Goal: Task Accomplishment & Management: Use online tool/utility

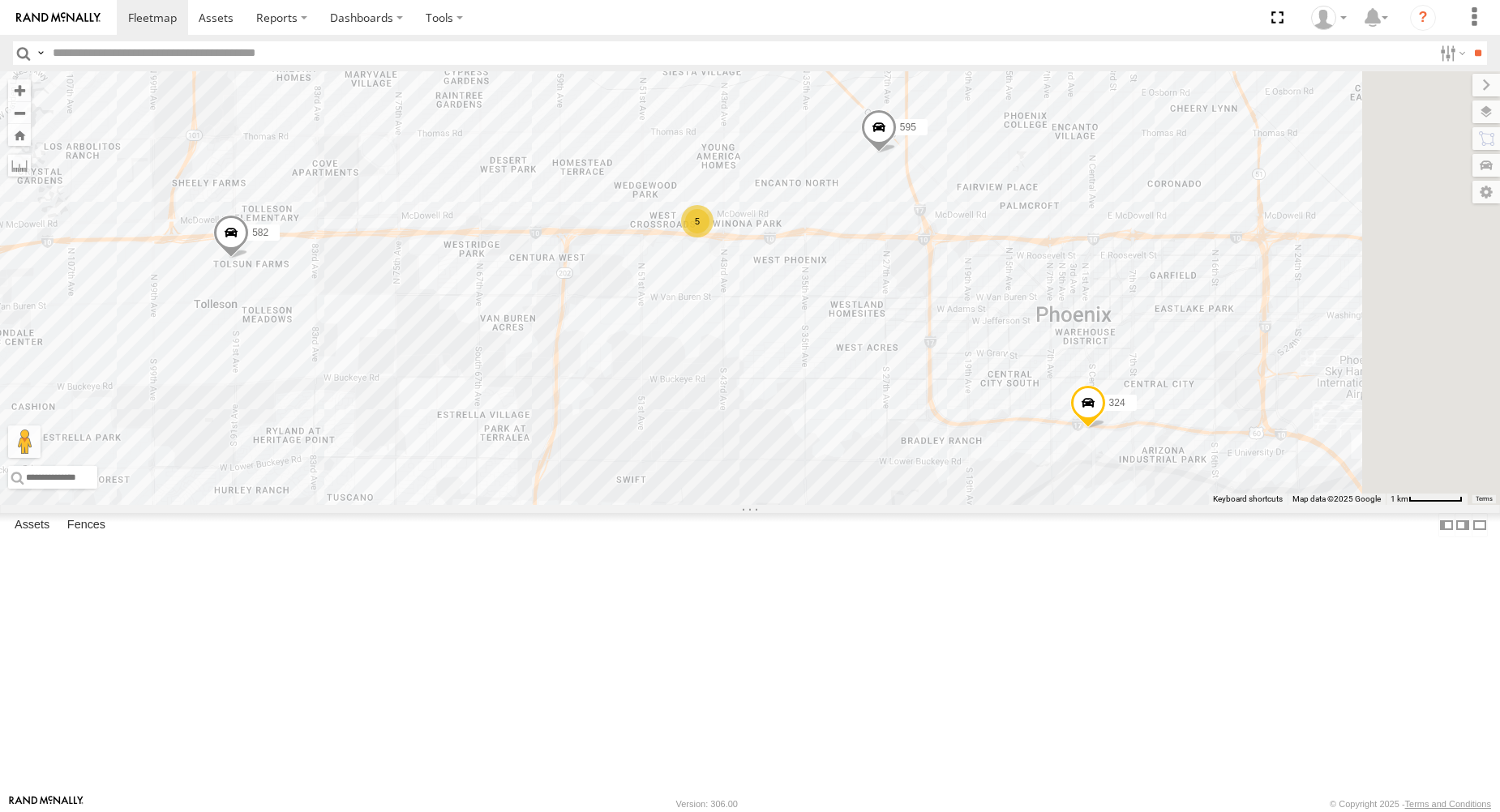
drag, startPoint x: 928, startPoint y: 363, endPoint x: 857, endPoint y: 358, distance: 71.2
click at [713, 237] on div "5" at bounding box center [698, 222] width 33 height 33
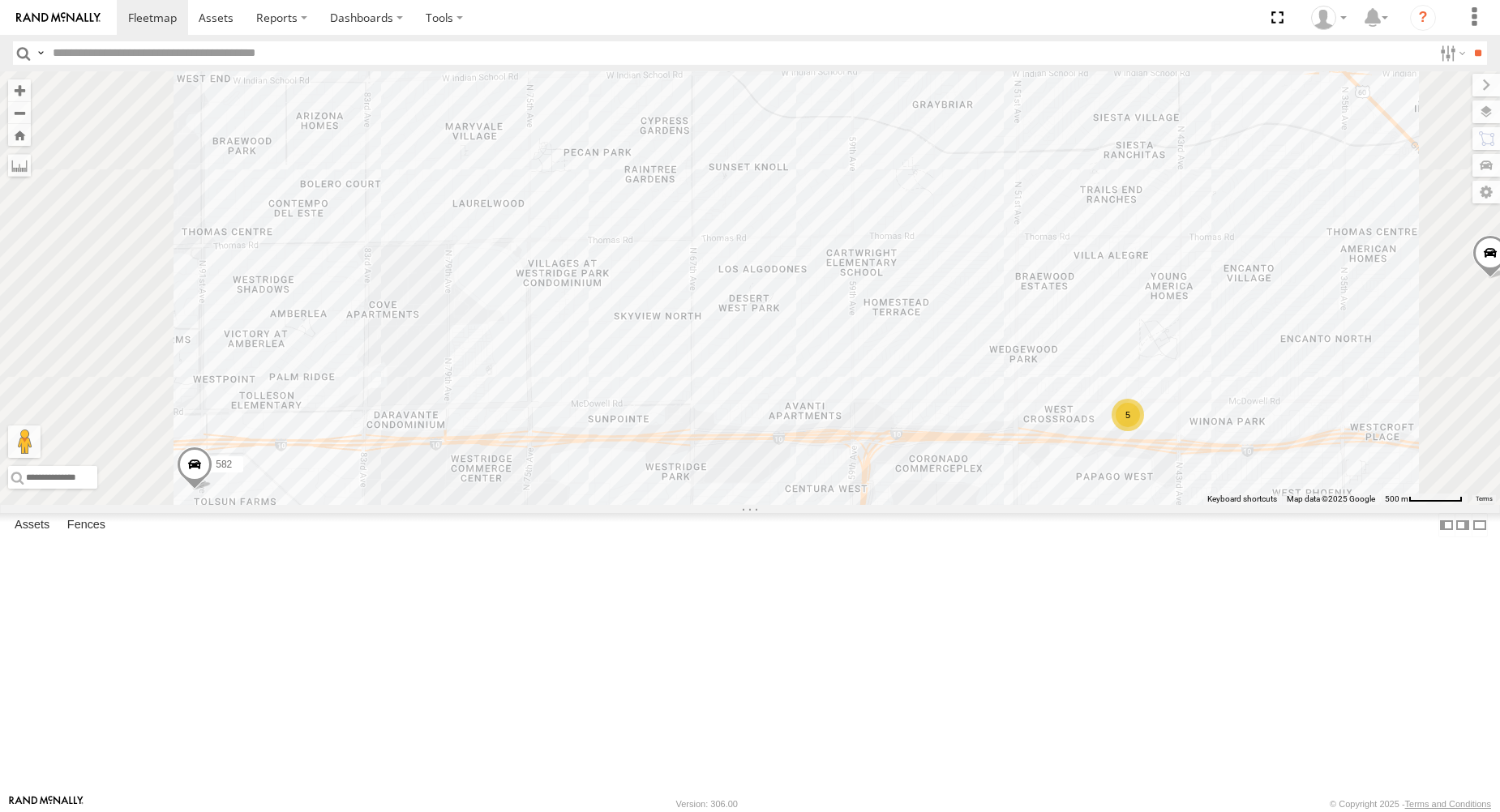
click at [0, 0] on div "377" at bounding box center [0, 0] width 0 height 0
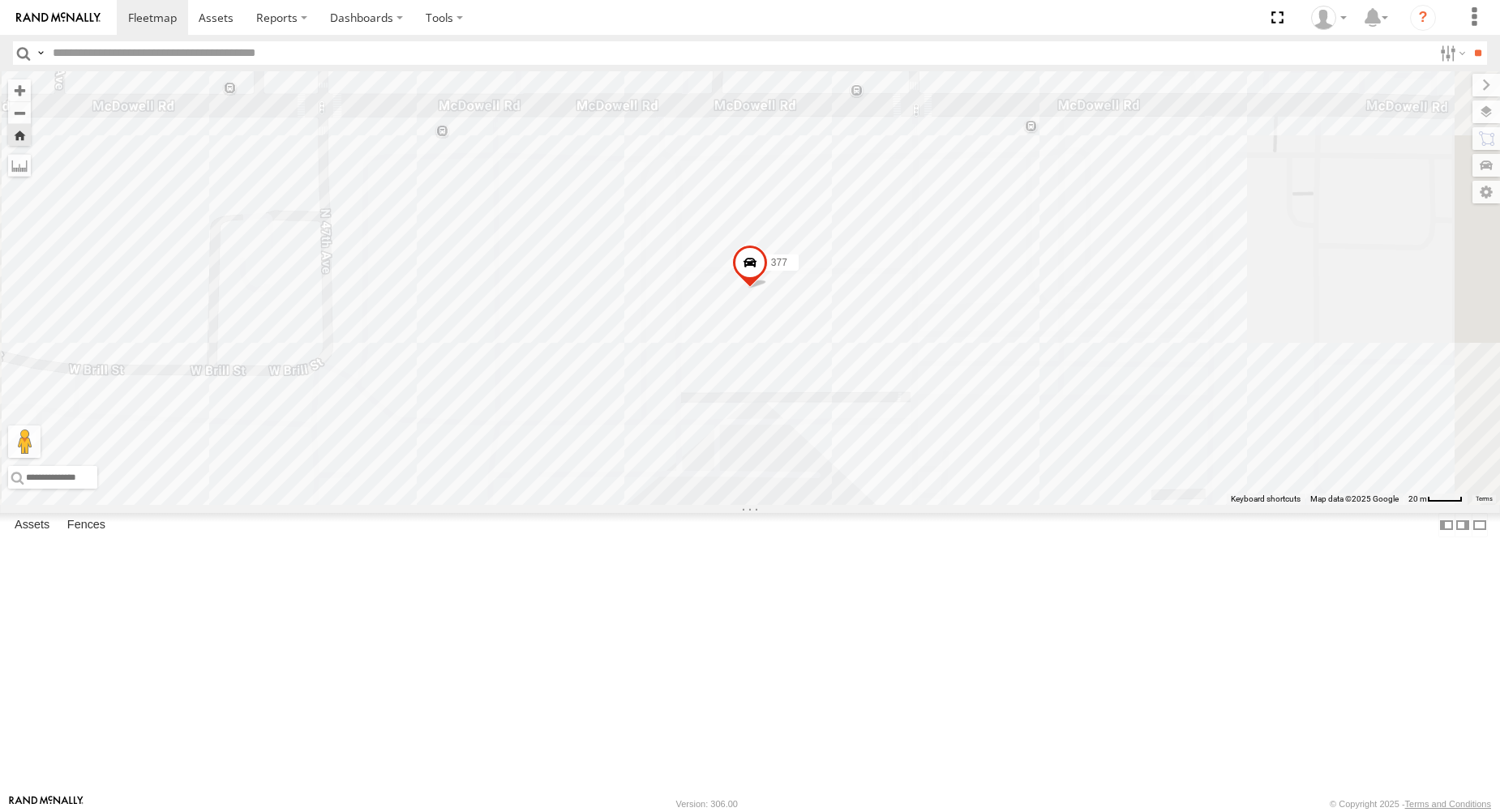
click at [768, 289] on span at bounding box center [750, 266] width 36 height 43
click at [772, 270] on label at bounding box center [756, 264] width 32 height 11
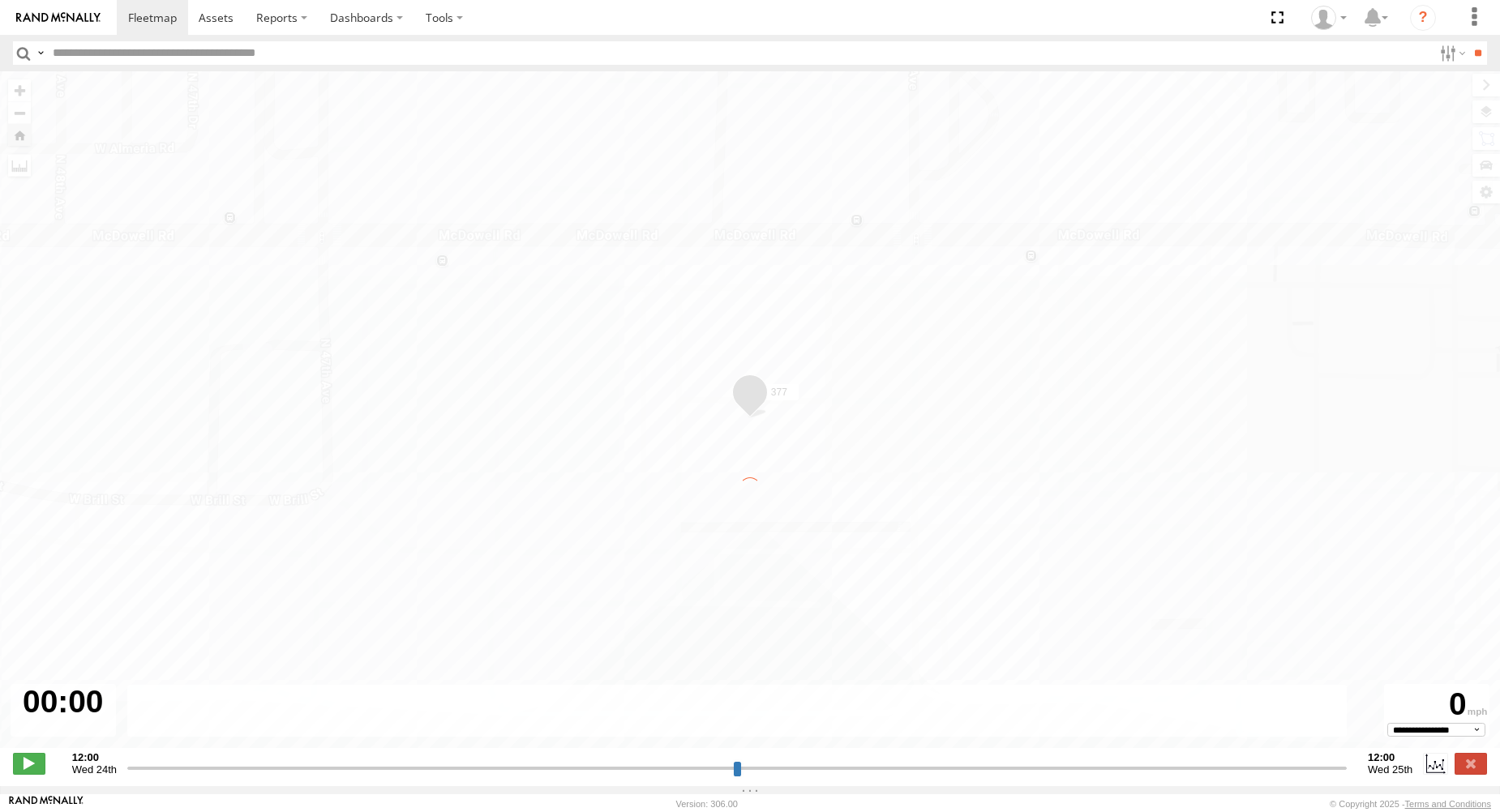
type input "**********"
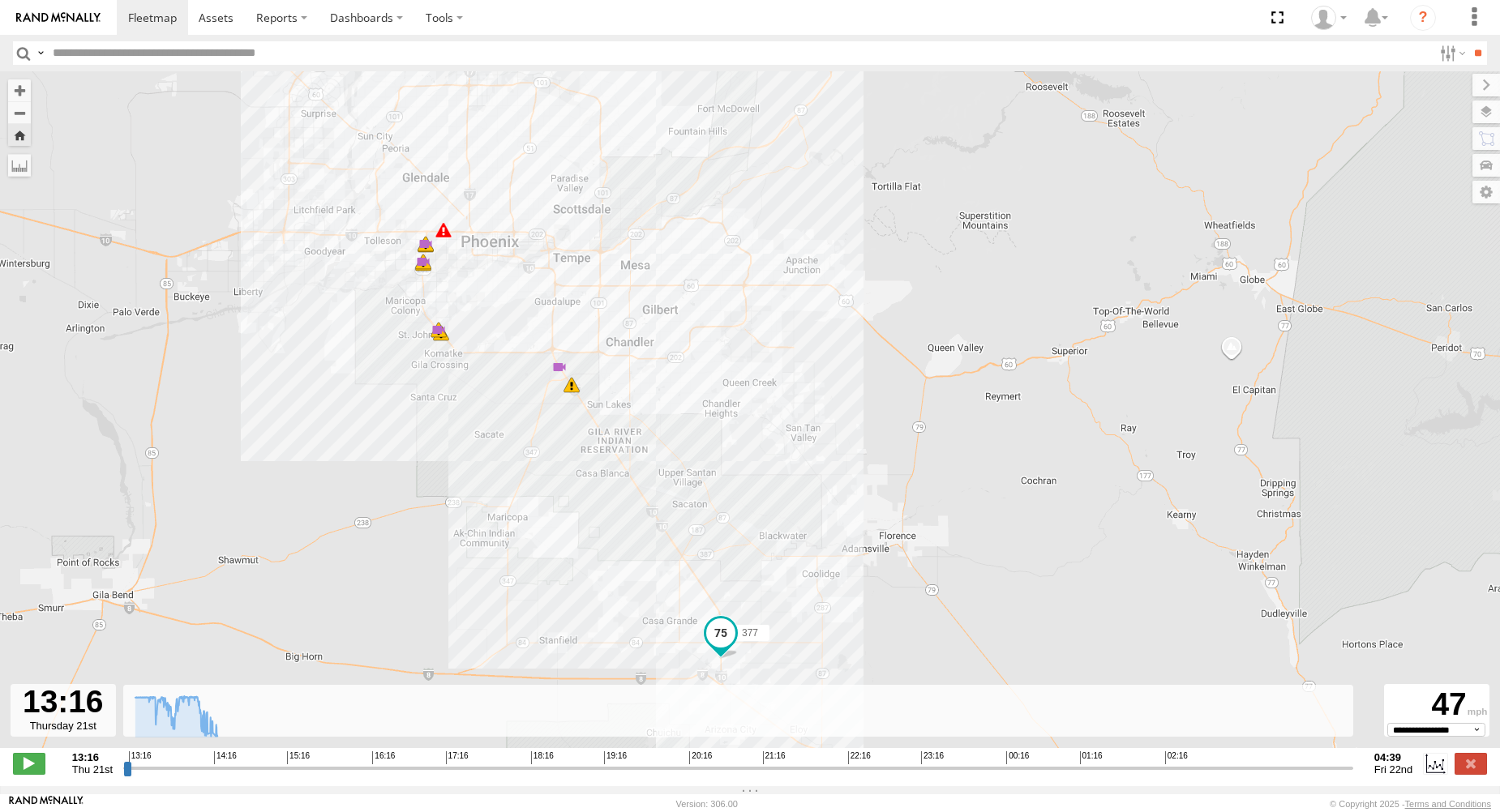
drag, startPoint x: 780, startPoint y: 301, endPoint x: 983, endPoint y: 336, distance: 206.0
click at [983, 336] on div "377 13:47 Thu 13:59 Thu 13:59 Thu 13:59 Thu 14:05 Thu 14:05 Thu 14:05 Thu 14:07…" at bounding box center [750, 418] width 1500 height 694
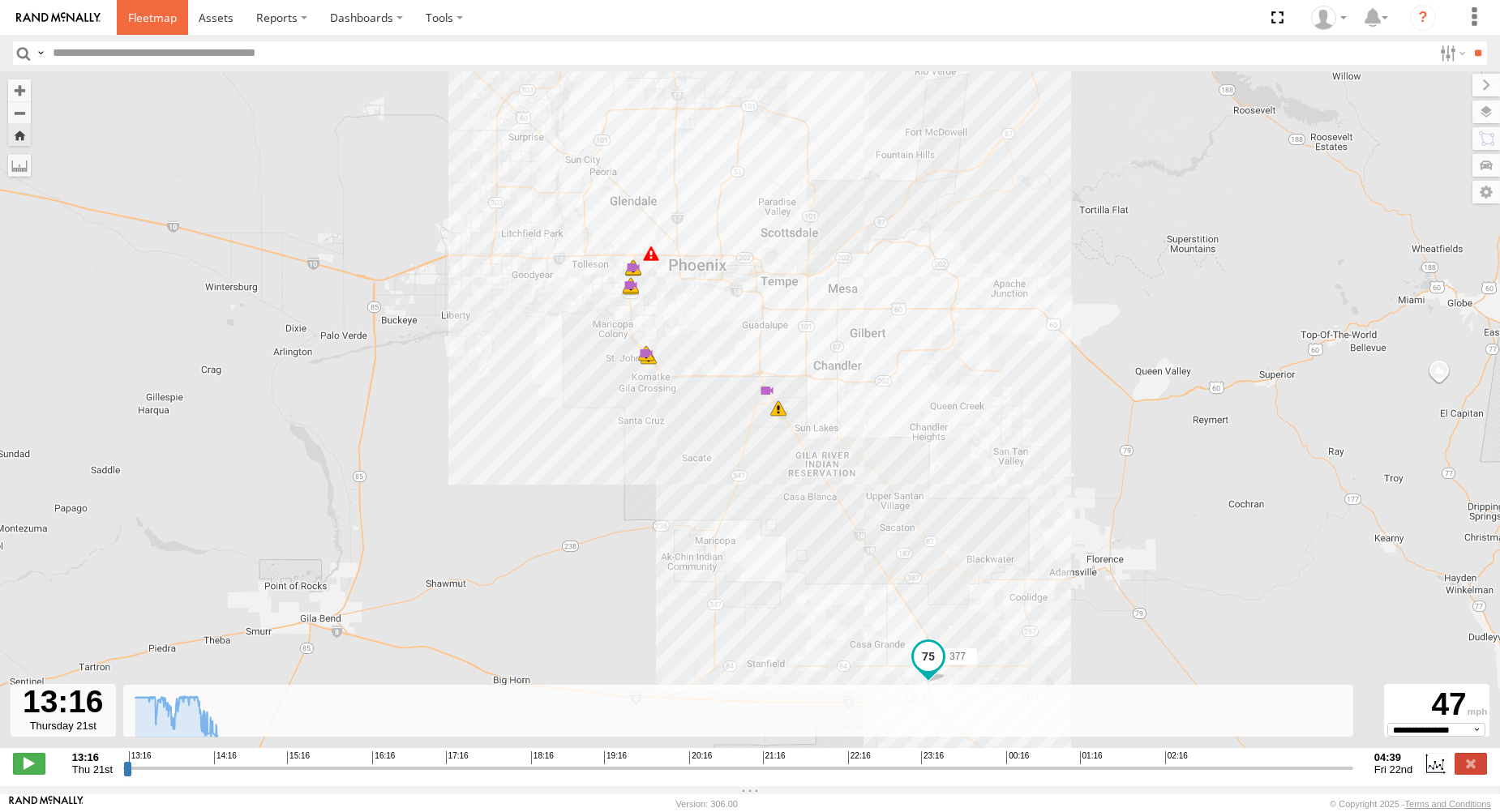
click at [145, 11] on span at bounding box center [151, 17] width 48 height 16
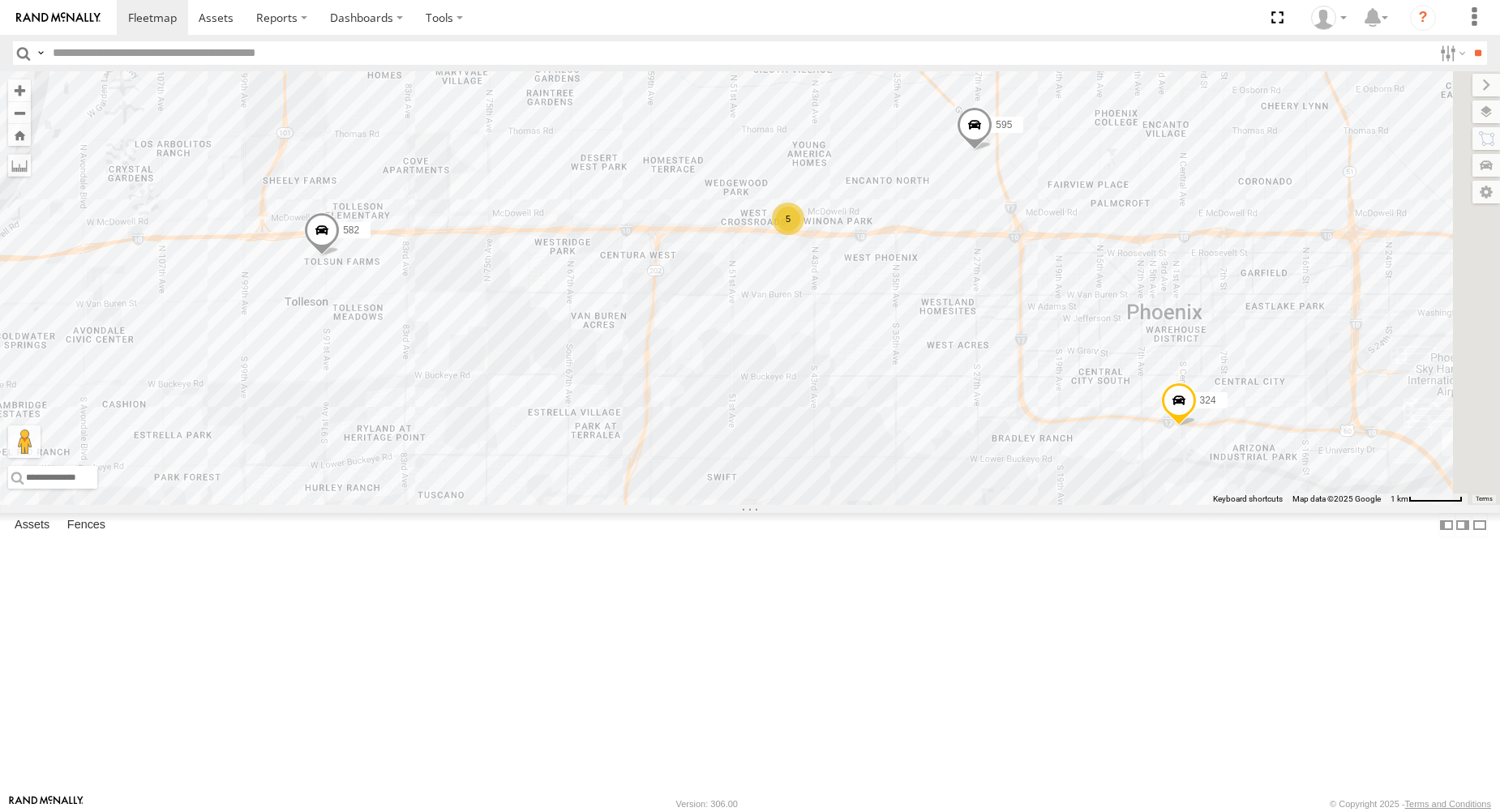
click at [0, 0] on div "412" at bounding box center [0, 0] width 0 height 0
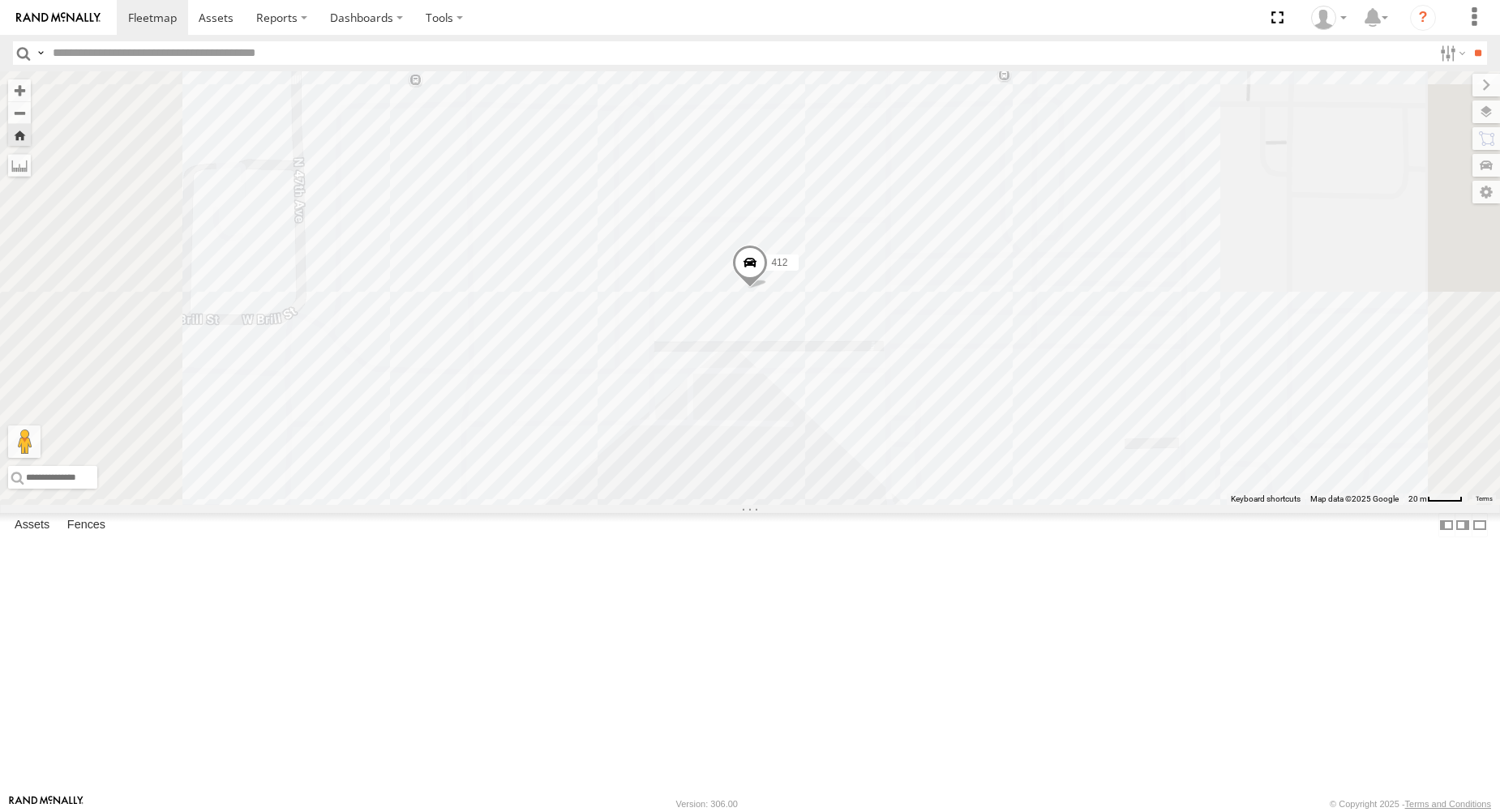
click at [768, 289] on span at bounding box center [750, 266] width 36 height 43
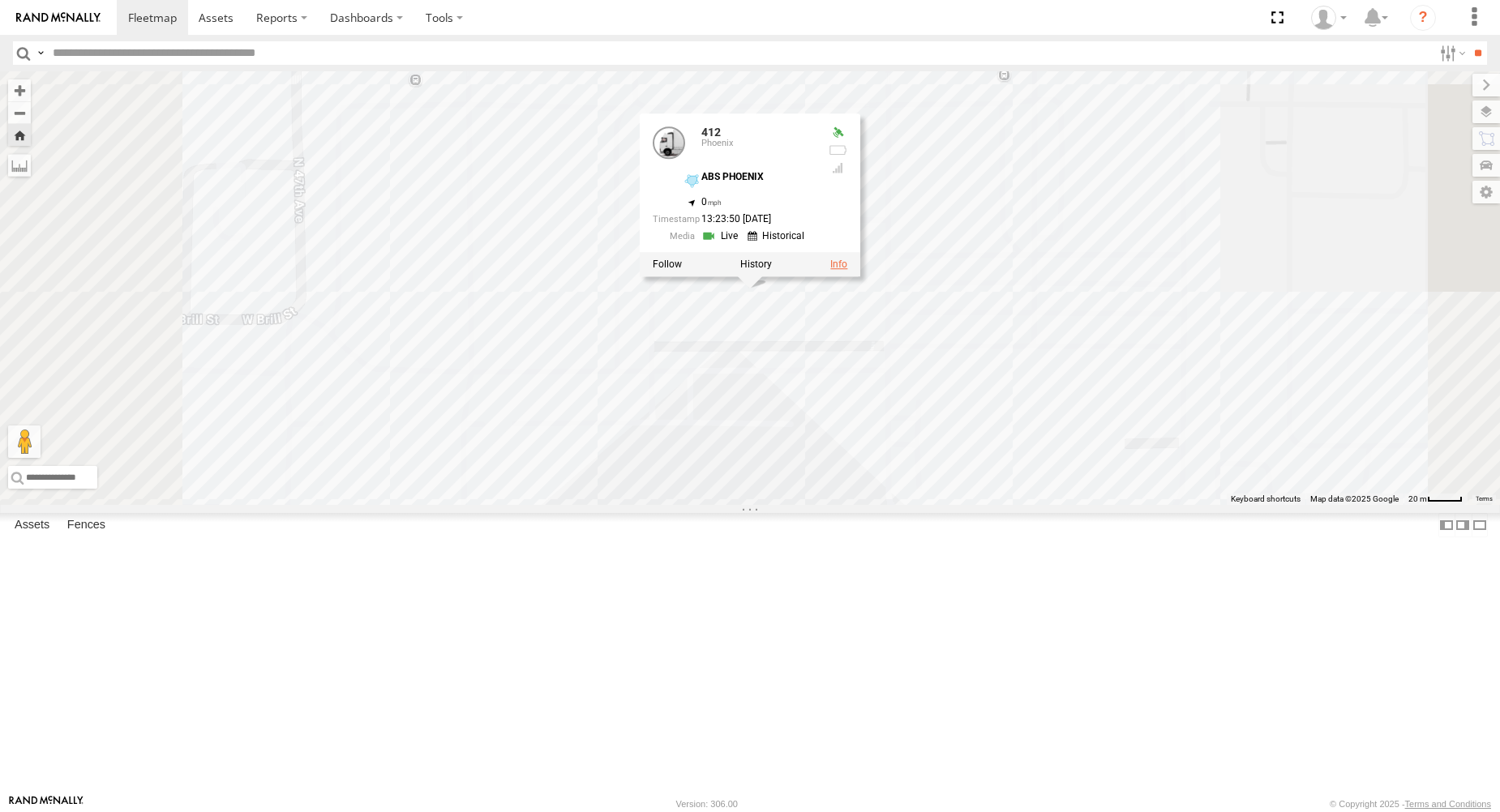
click at [847, 270] on link at bounding box center [838, 264] width 17 height 11
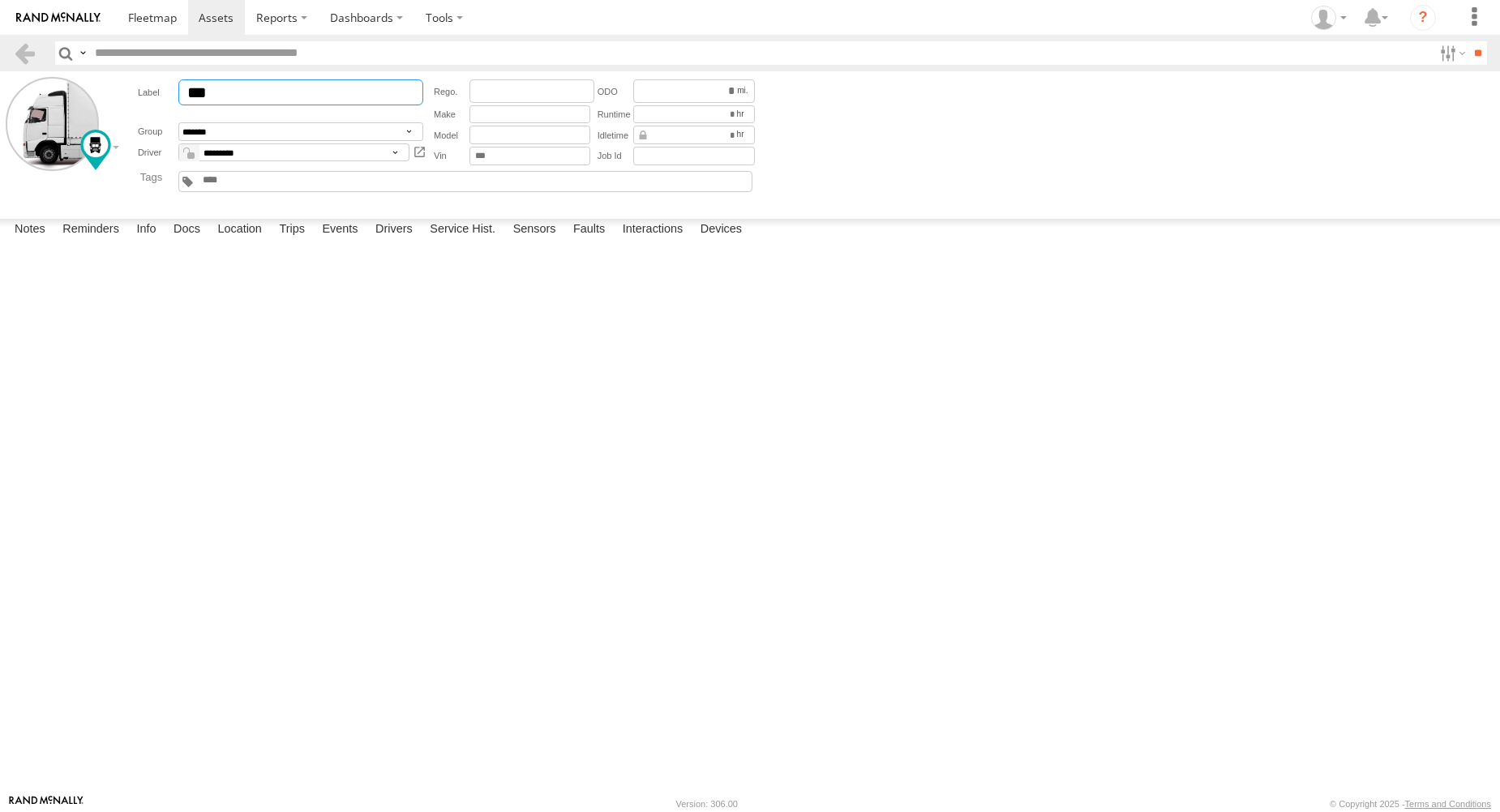
drag, startPoint x: 246, startPoint y: 95, endPoint x: 156, endPoint y: 89, distance: 90.2
click at [156, 89] on div "***" at bounding box center [282, 92] width 290 height 26
type input "***"
click at [0, 0] on div at bounding box center [0, 0] width 0 height 0
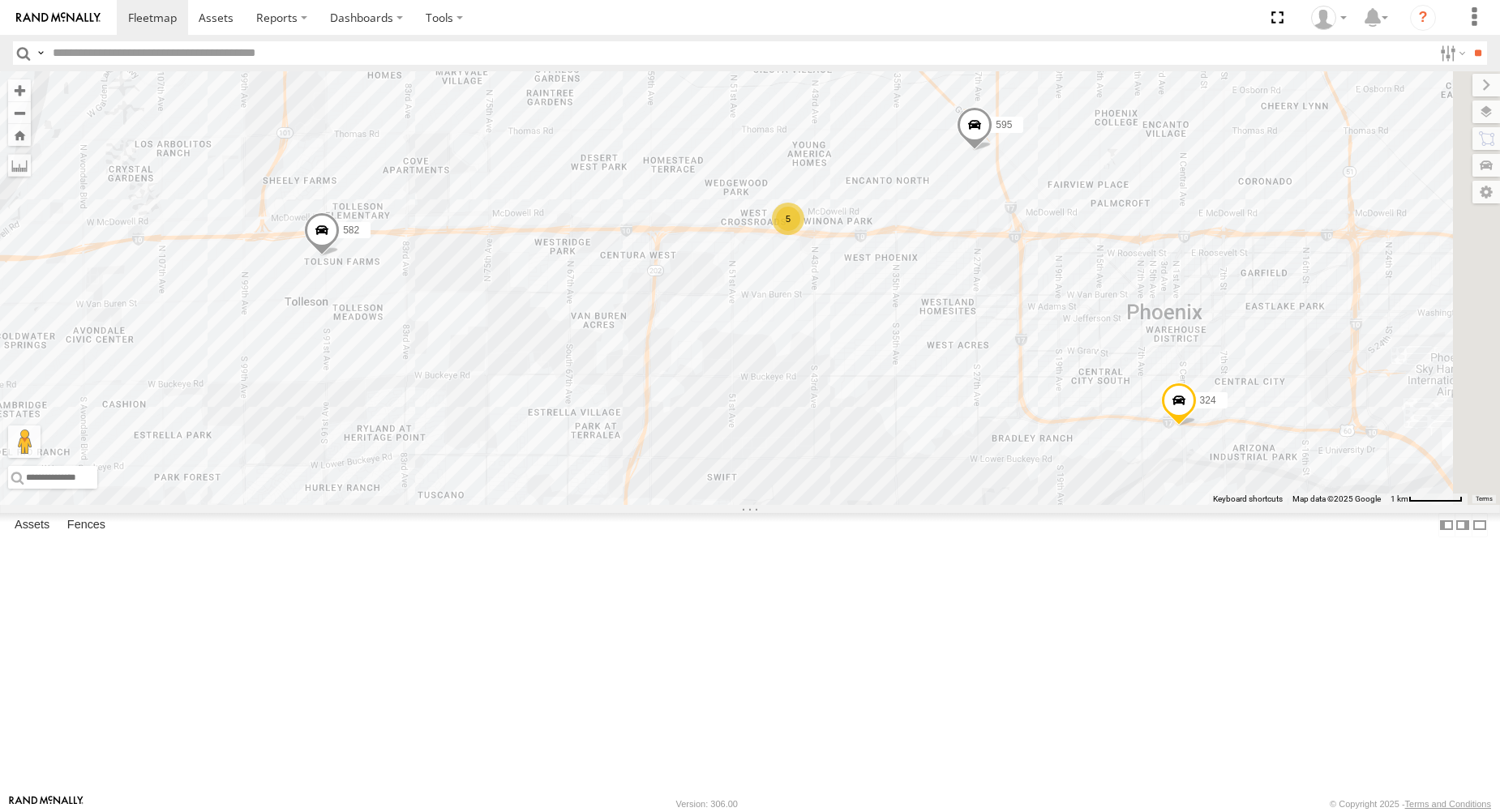
drag, startPoint x: 100, startPoint y: 407, endPoint x: 60, endPoint y: 451, distance: 59.5
click at [0, 0] on div "582 Phoenix Baseboards American Building Supply 33.45807 -112.25605 Video 547 F…" at bounding box center [0, 0] width 0 height 0
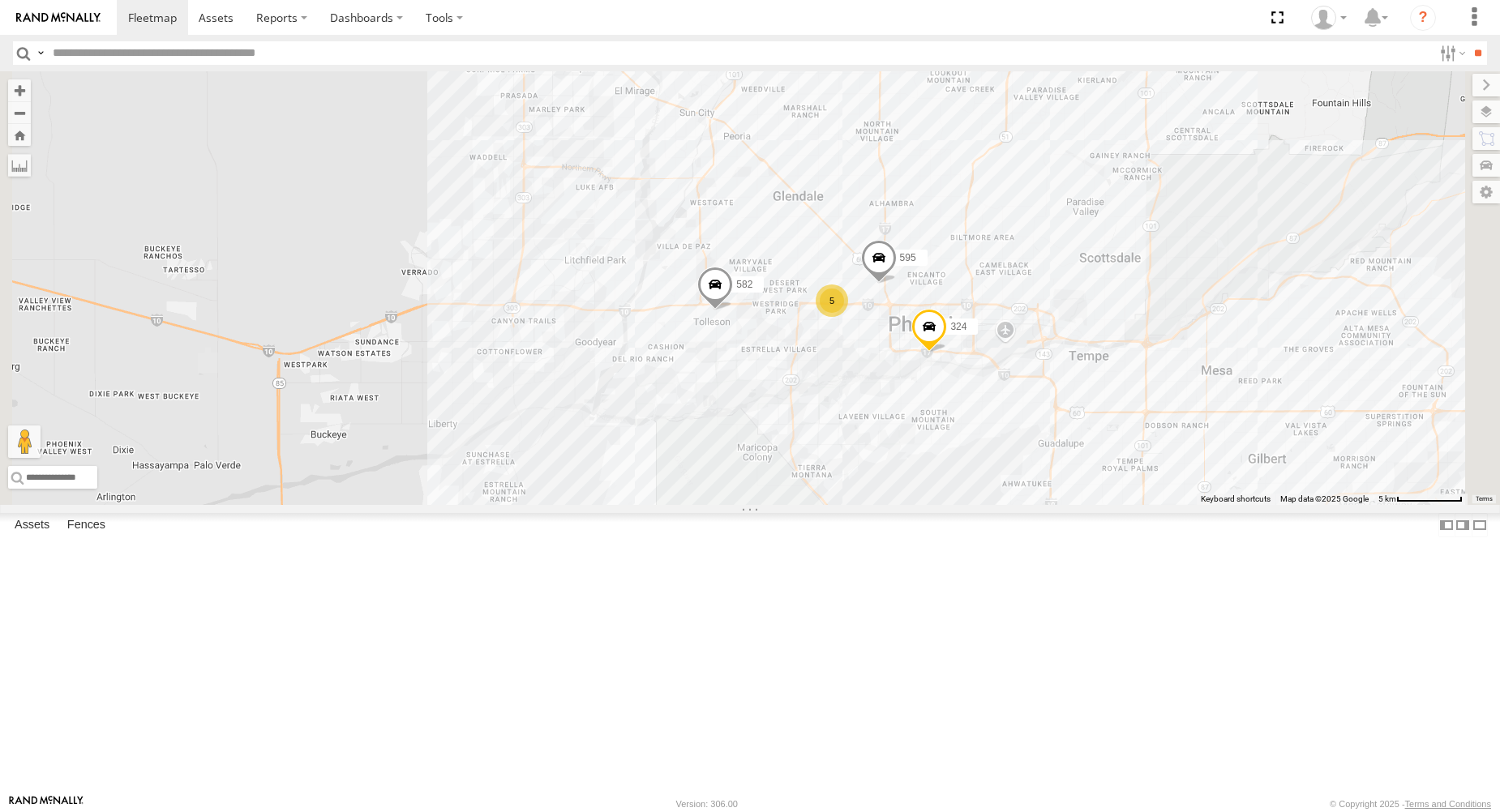
drag, startPoint x: 1046, startPoint y: 503, endPoint x: 1028, endPoint y: 500, distance: 18.2
click at [1028, 500] on div "582 595 324 5" at bounding box center [750, 288] width 1500 height 434
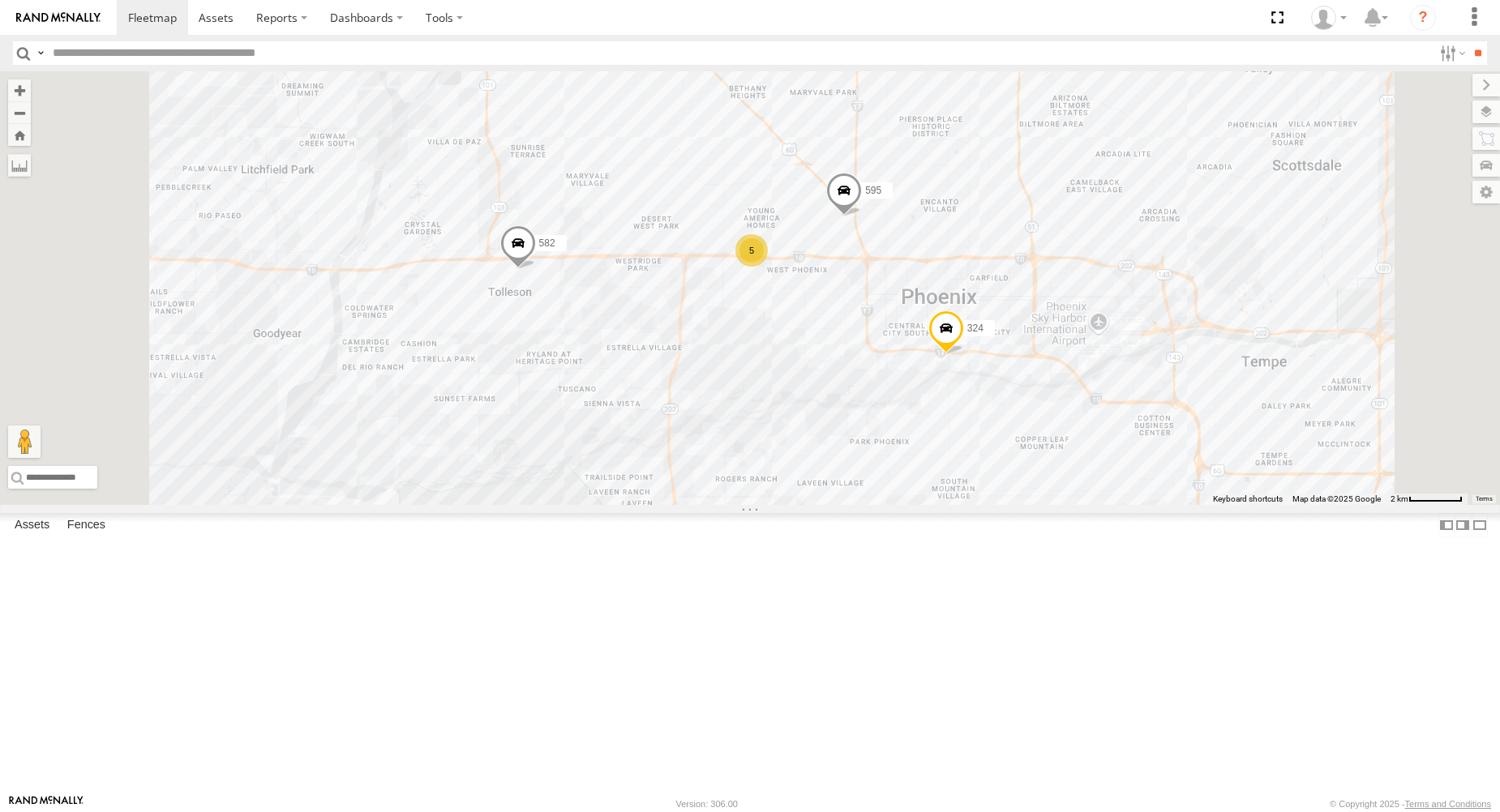
click at [0, 0] on link at bounding box center [0, 0] width 0 height 0
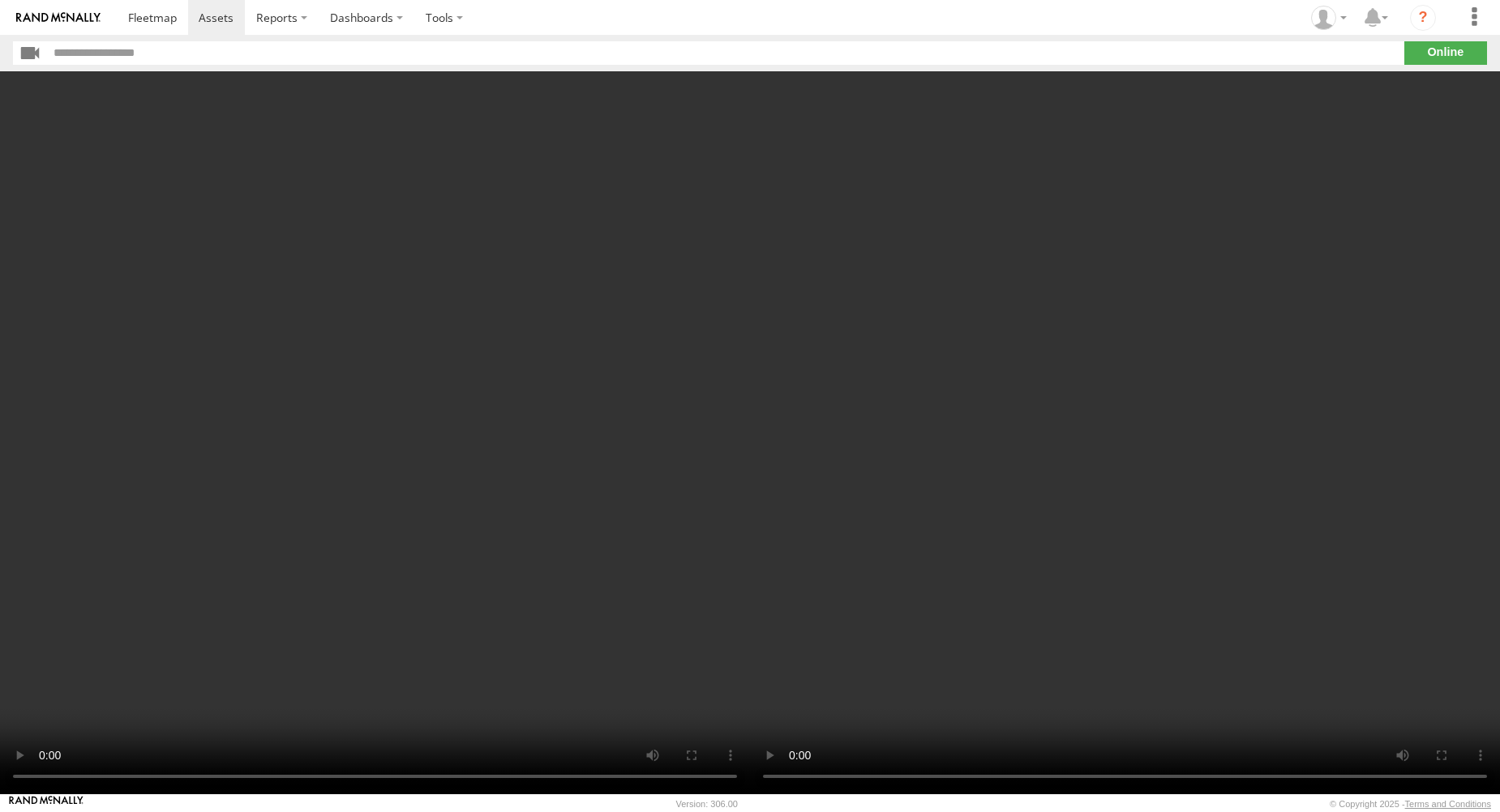
click at [986, 403] on video at bounding box center [1125, 432] width 750 height 723
click at [1444, 46] on section "**" at bounding box center [750, 53] width 1474 height 24
click at [1097, 408] on video at bounding box center [1125, 432] width 750 height 723
